Goal: Information Seeking & Learning: Learn about a topic

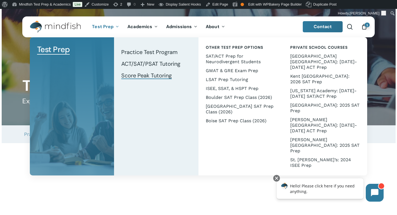
click at [129, 76] on span "Score Peak Tutoring" at bounding box center [146, 75] width 50 height 7
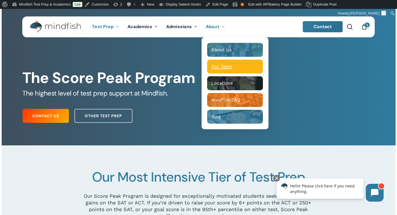
click at [223, 66] on span "Our Team" at bounding box center [221, 66] width 21 height 5
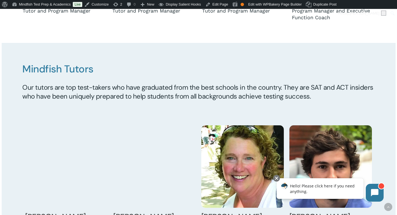
scroll to position [448, 0]
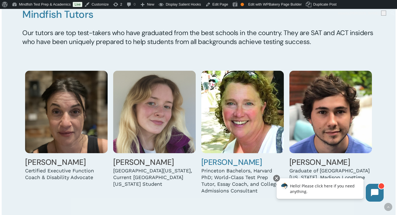
click at [241, 130] on img at bounding box center [242, 112] width 83 height 83
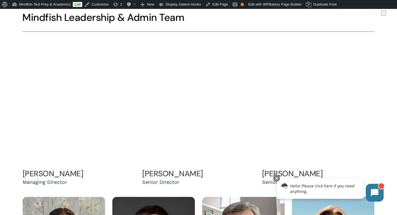
scroll to position [108, 0]
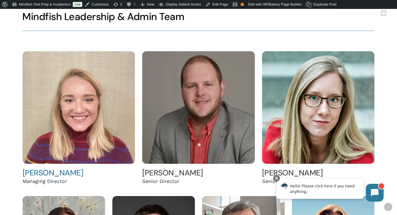
click at [112, 86] on img at bounding box center [79, 107] width 113 height 113
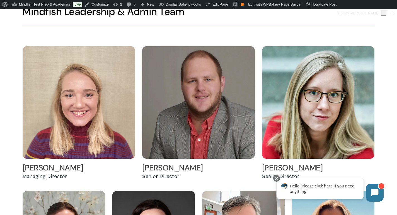
scroll to position [114, 0]
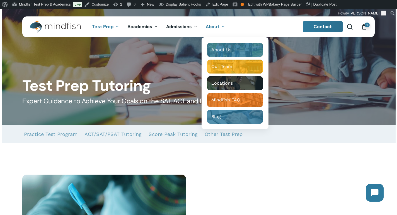
click at [222, 26] on icon "Main Menu" at bounding box center [223, 26] width 2 height 4
click at [223, 68] on span "Our Team" at bounding box center [221, 66] width 21 height 5
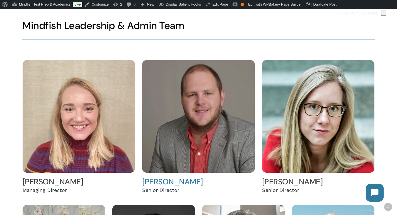
click at [198, 128] on img at bounding box center [198, 116] width 113 height 113
click at [304, 129] on img at bounding box center [318, 116] width 113 height 113
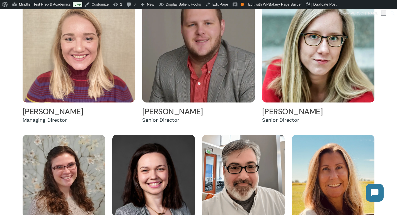
scroll to position [219, 0]
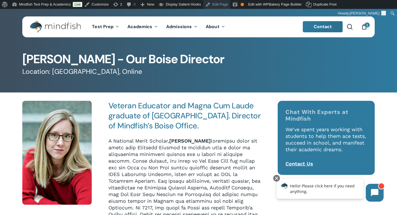
click at [227, 6] on link "Edit Page" at bounding box center [216, 4] width 27 height 9
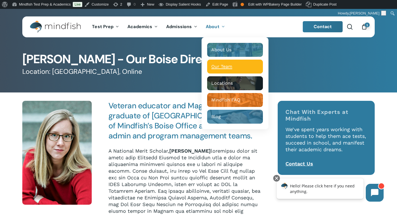
click at [215, 64] on span "Our Team" at bounding box center [221, 66] width 21 height 5
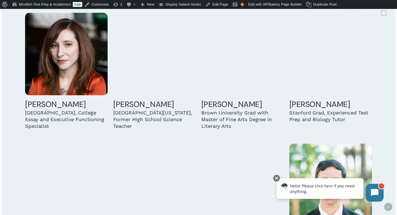
scroll to position [884, 0]
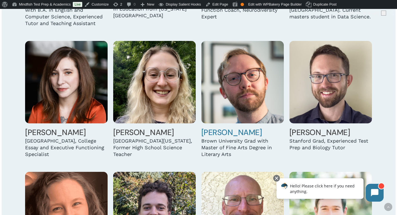
click at [231, 82] on img at bounding box center [242, 82] width 83 height 83
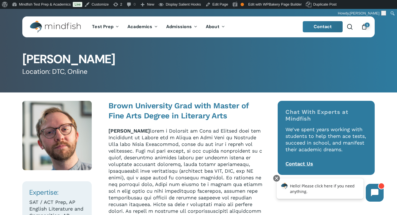
click at [65, 27] on img "Main Menu" at bounding box center [52, 27] width 45 height 13
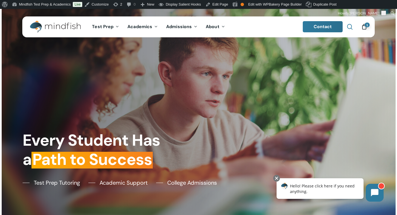
click at [352, 28] on span "Main Menu" at bounding box center [350, 27] width 6 height 6
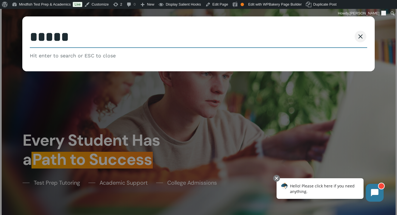
type input "*****"
click at [326, 31] on button "Search" at bounding box center [338, 37] width 25 height 12
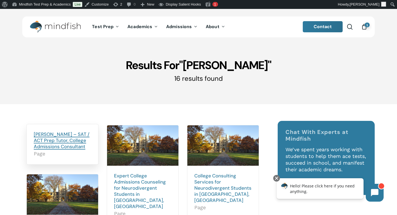
click at [50, 135] on link "[PERSON_NAME] – SAT / ACT Prep Tutor, College Admissions Consultant" at bounding box center [62, 140] width 56 height 18
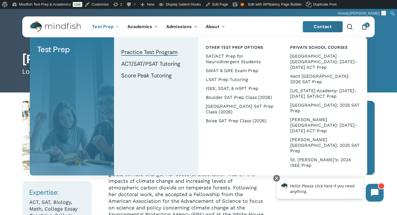
click at [133, 50] on span "Practice Test Program" at bounding box center [149, 52] width 56 height 7
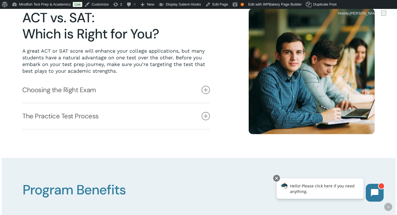
scroll to position [160, 0]
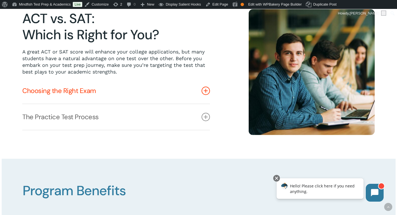
click at [208, 97] on link "Choosing the Right Exam" at bounding box center [116, 91] width 188 height 26
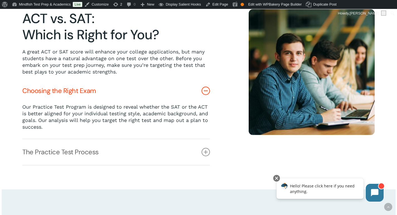
click at [207, 92] on icon at bounding box center [206, 91] width 8 height 8
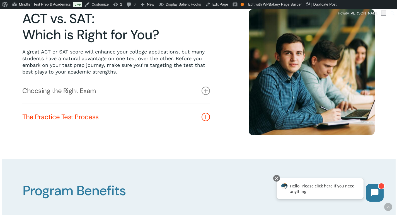
click at [205, 120] on icon at bounding box center [206, 117] width 8 height 8
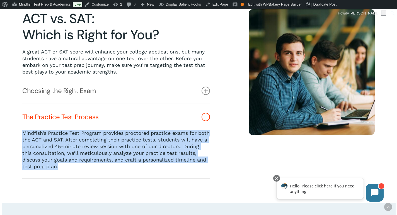
drag, startPoint x: 156, startPoint y: 170, endPoint x: 19, endPoint y: 135, distance: 142.1
click at [19, 135] on div "ACT vs. SAT: Which is Right for You? A great ACT or SAT score will enhance your…" at bounding box center [123, 94] width 226 height 170
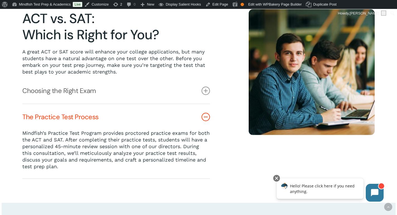
click at [110, 163] on p "Mindfish’s Practice Test Program provides proctored practice exams for both the…" at bounding box center [116, 150] width 188 height 40
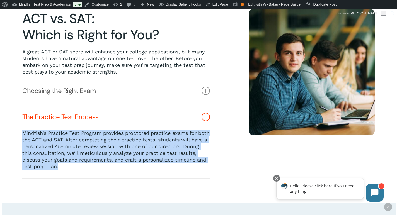
drag, startPoint x: 93, startPoint y: 167, endPoint x: 14, endPoint y: 132, distance: 86.5
click at [14, 132] on div "ACT vs. SAT: Which is Right for You? A great ACT or SAT score will enhance your…" at bounding box center [123, 94] width 226 height 170
click at [105, 170] on p "Mindfish’s Practice Test Program provides proctored practice exams for both the…" at bounding box center [116, 150] width 188 height 40
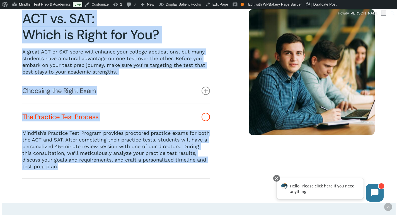
drag, startPoint x: 116, startPoint y: 174, endPoint x: 8, endPoint y: 131, distance: 115.6
click at [22, 131] on div "ACT vs. SAT: Which is Right for You? A great ACT or SAT score will enhance your…" at bounding box center [198, 94] width 352 height 217
click at [210, 176] on div "ACT vs. SAT: Which is Right for You? A great ACT or SAT score will enhance your…" at bounding box center [122, 94] width 201 height 170
